Goal: Task Accomplishment & Management: Manage account settings

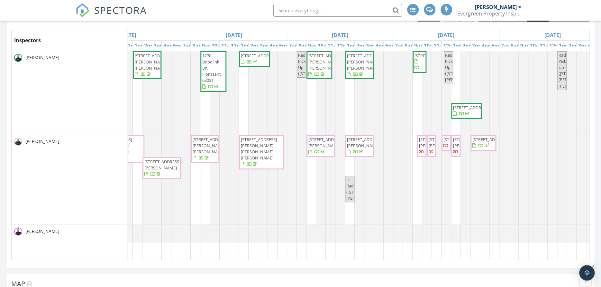
scroll to position [0, 270]
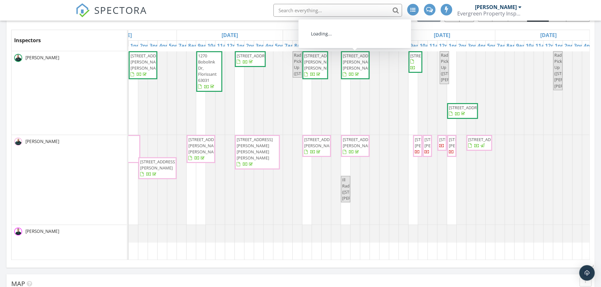
click at [350, 67] on span "320 W Adams Ave, Kirkwood 63122" at bounding box center [361, 62] width 36 height 18
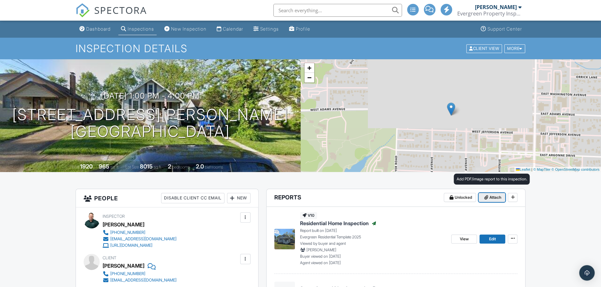
click at [493, 197] on span "Attach" at bounding box center [495, 197] width 12 height 6
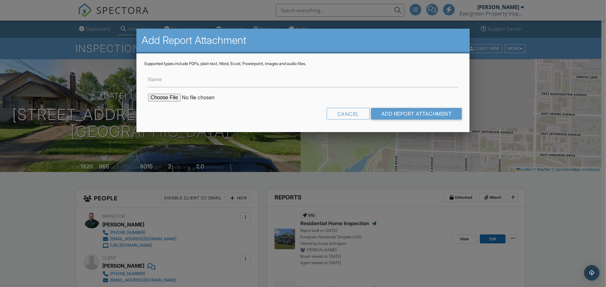
click at [168, 98] on input "file" at bounding box center [202, 98] width 109 height 8
type input "C:\fakepath\320-W-Adams Radon test.pdf"
click at [404, 110] on input "Add Report Attachment" at bounding box center [416, 114] width 91 height 12
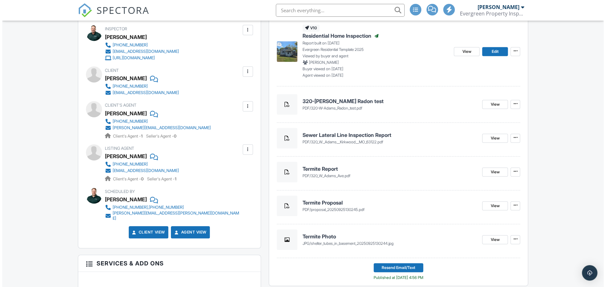
scroll to position [289, 0]
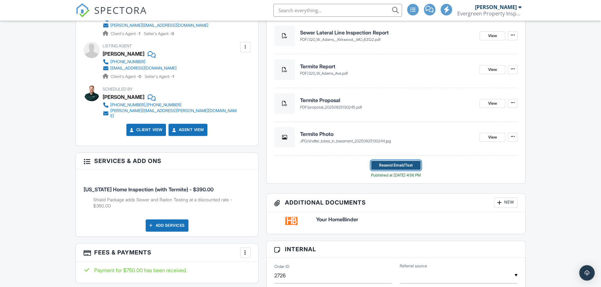
click at [390, 162] on span "Resend Email/Text" at bounding box center [395, 165] width 33 height 6
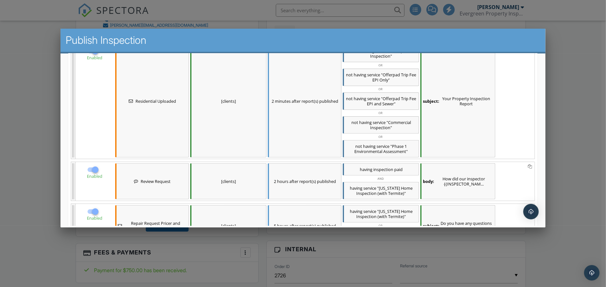
scroll to position [246, 0]
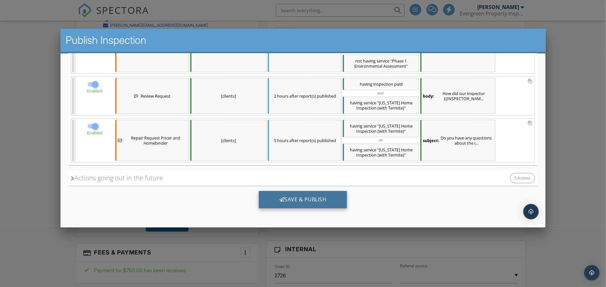
click at [307, 194] on div "Save & Publish" at bounding box center [303, 199] width 88 height 17
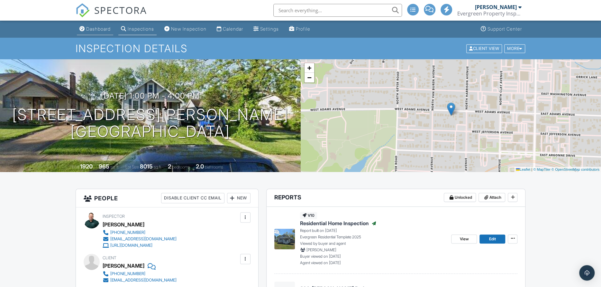
click at [97, 27] on div "Dashboard" at bounding box center [98, 28] width 24 height 5
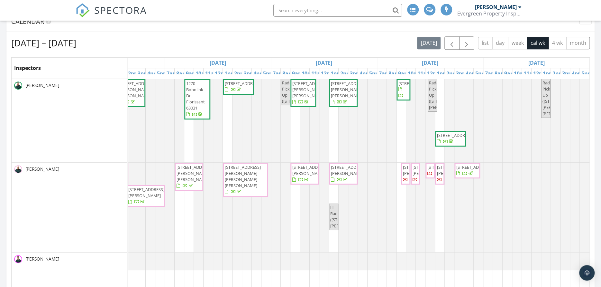
scroll to position [161, 0]
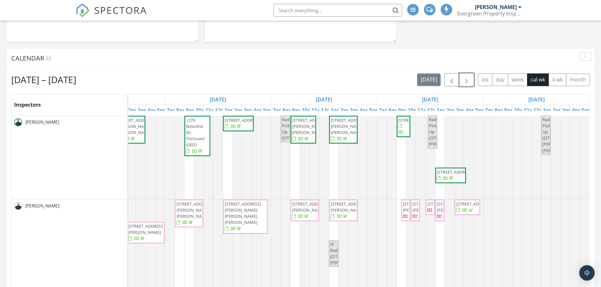
click at [469, 84] on span "button" at bounding box center [467, 80] width 8 height 8
